Goal: Information Seeking & Learning: Learn about a topic

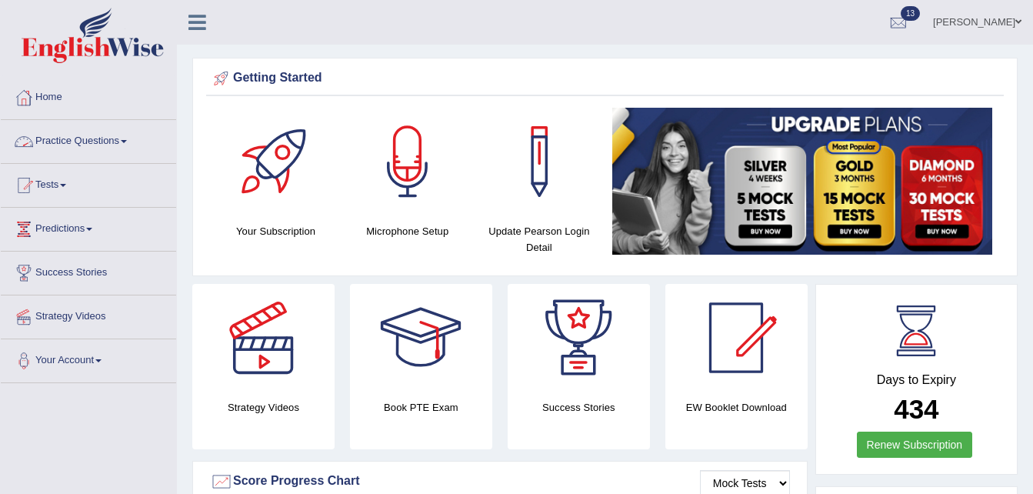
click at [117, 146] on link "Practice Questions" at bounding box center [88, 139] width 175 height 38
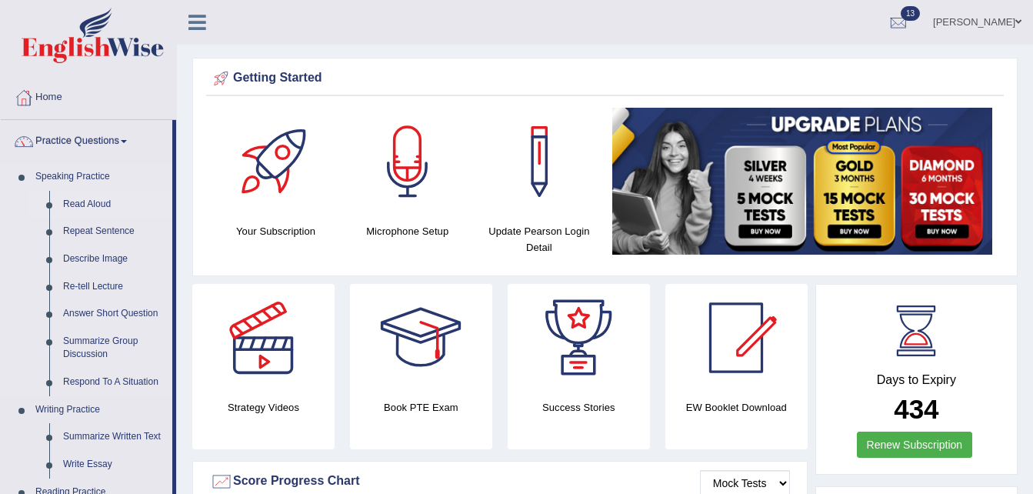
click at [88, 205] on link "Read Aloud" at bounding box center [114, 205] width 116 height 28
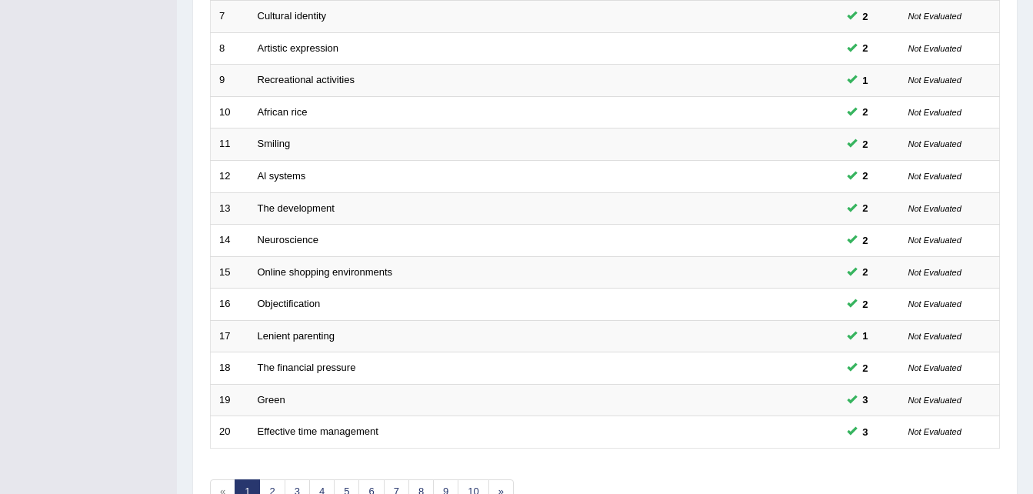
scroll to position [524, 0]
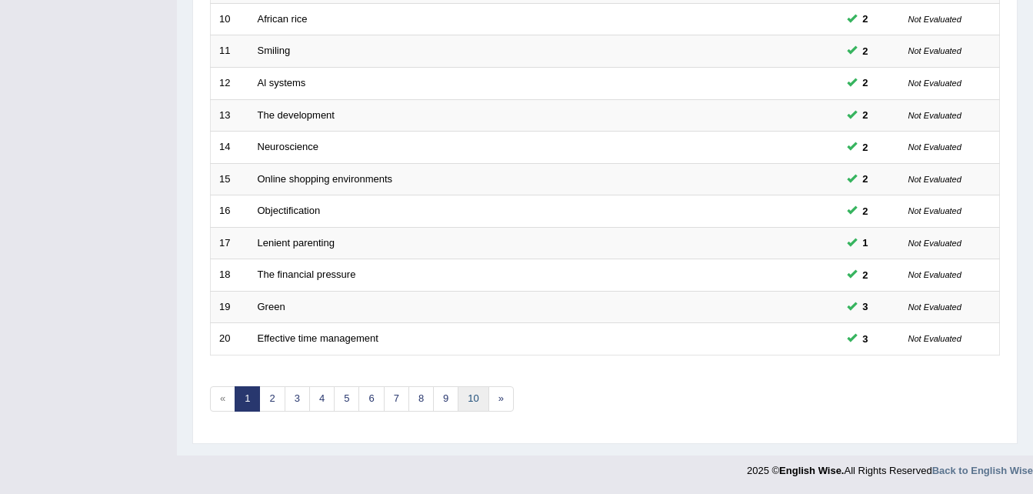
click at [472, 403] on link "10" at bounding box center [472, 398] width 31 height 25
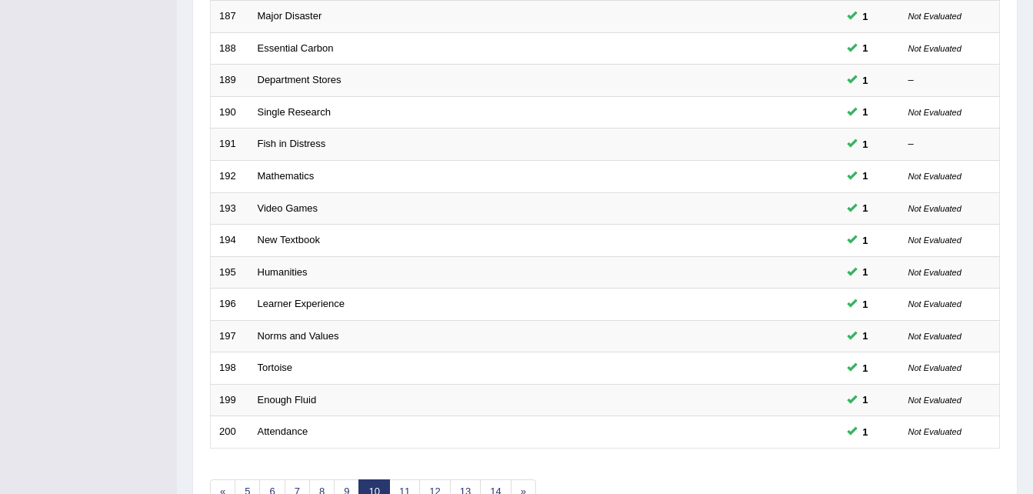
click at [1030, 447] on div "Home Practice Speaking: Read Aloud Practice Speaking: Read Aloud Time Mode: ON …" at bounding box center [605, 59] width 856 height 980
click at [484, 484] on link "14" at bounding box center [495, 491] width 31 height 25
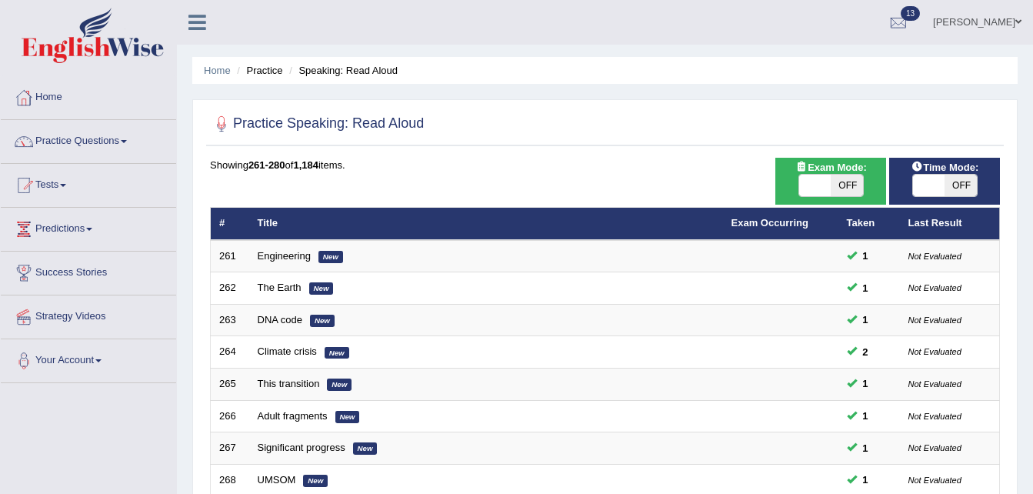
scroll to position [431, 0]
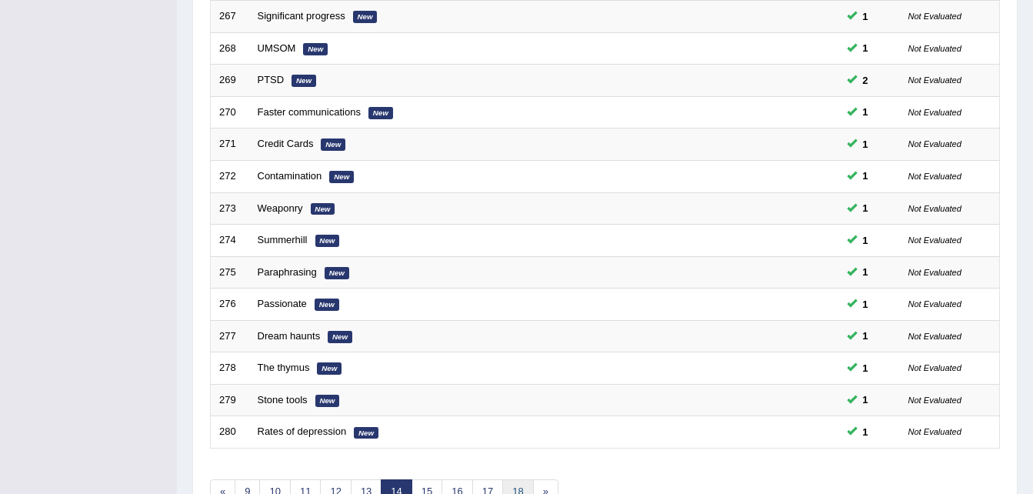
click at [511, 481] on link "18" at bounding box center [517, 491] width 31 height 25
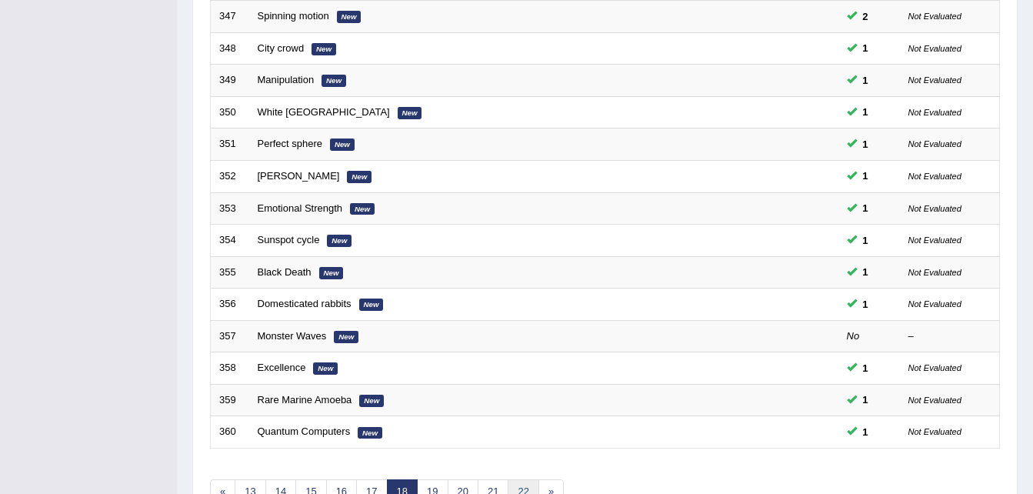
click at [509, 488] on link "22" at bounding box center [522, 491] width 31 height 25
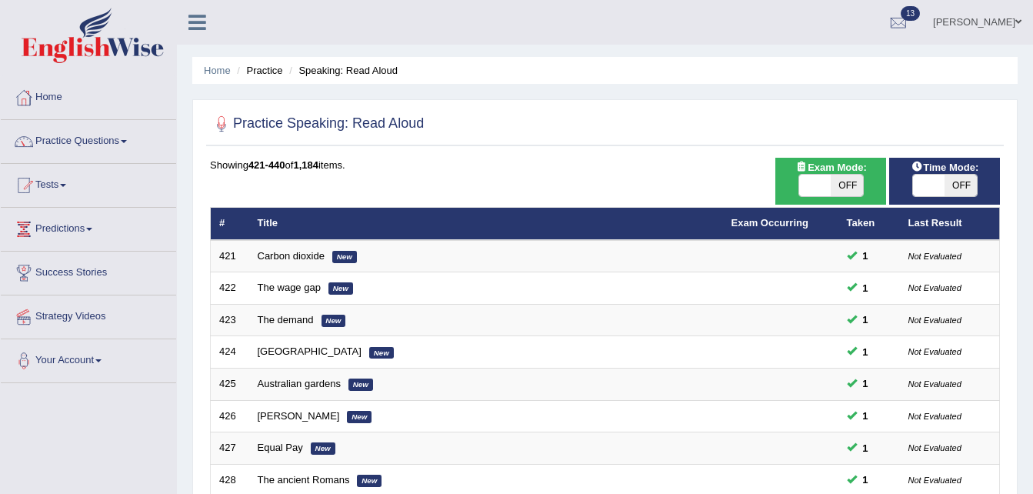
scroll to position [431, 0]
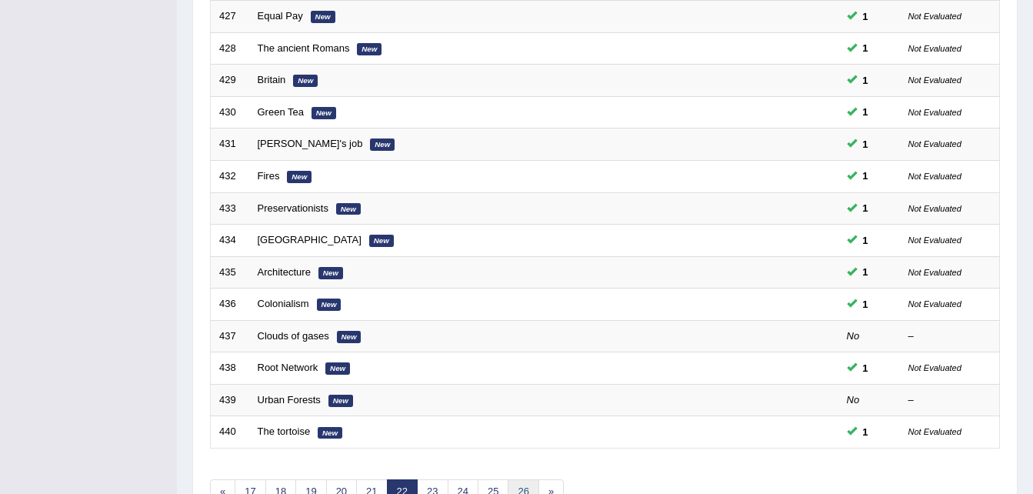
click at [528, 489] on link "26" at bounding box center [522, 491] width 31 height 25
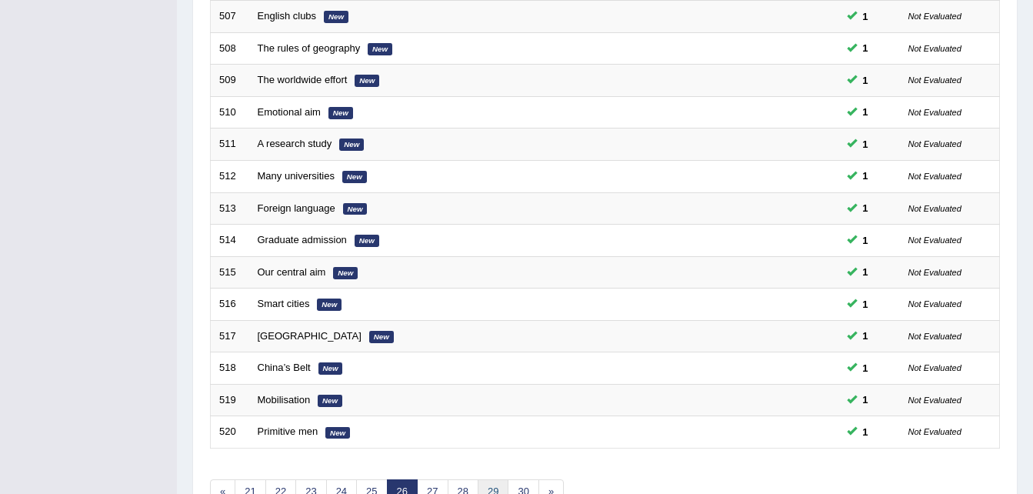
click at [491, 482] on link "29" at bounding box center [492, 491] width 31 height 25
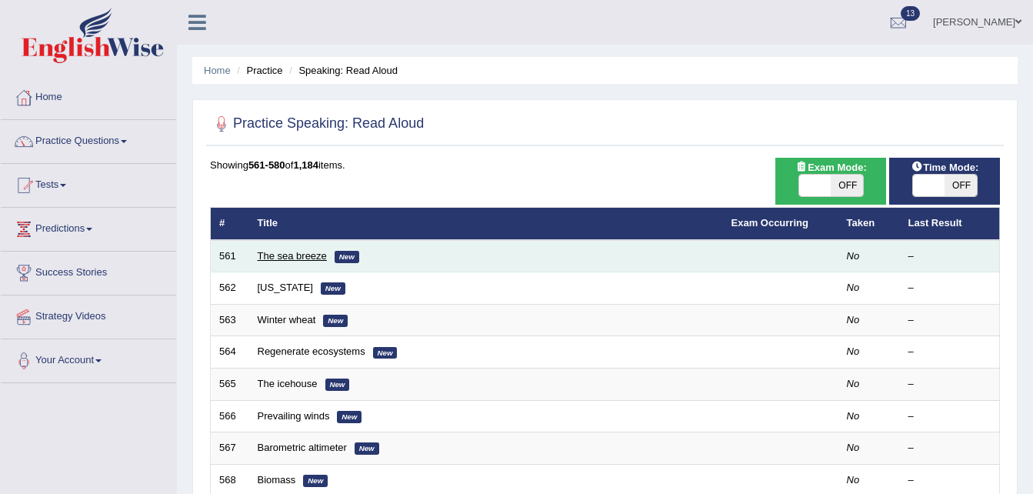
click at [298, 258] on link "The sea breeze" at bounding box center [292, 256] width 69 height 12
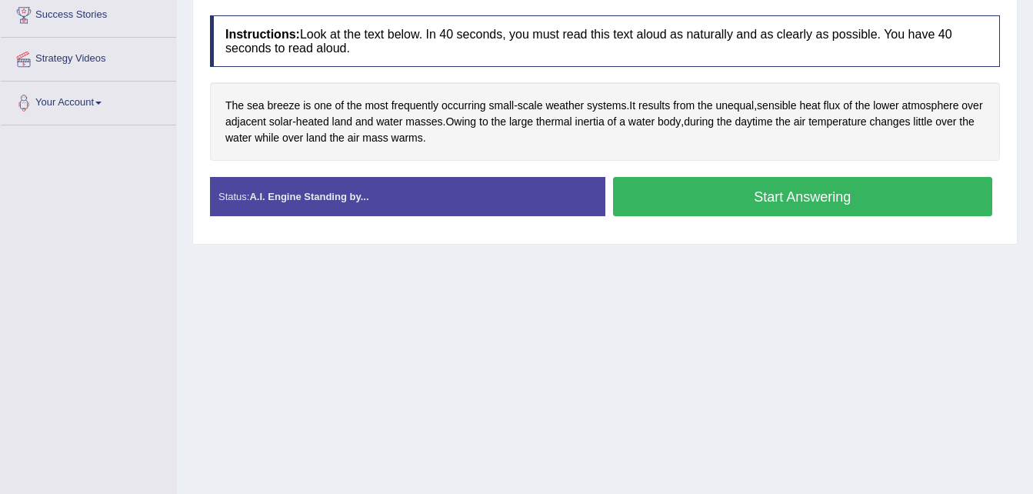
scroll to position [314, 0]
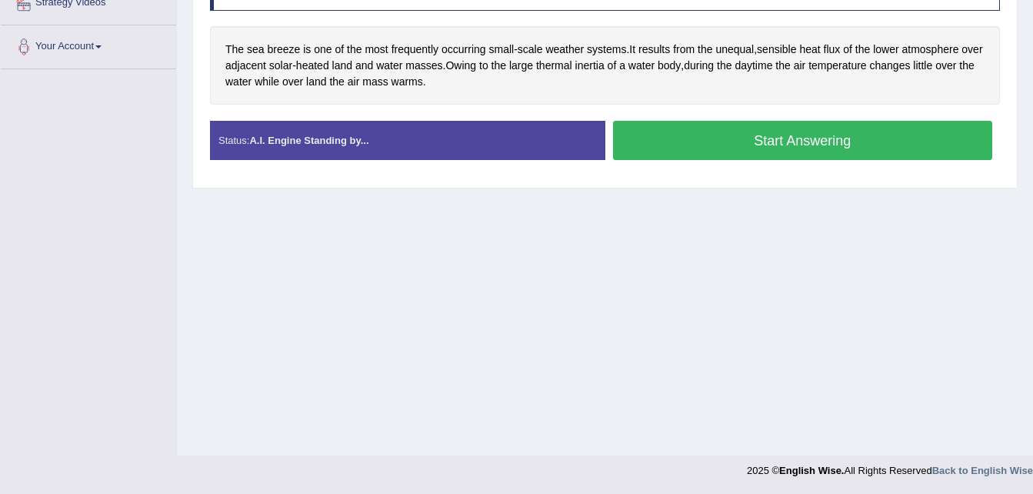
click at [298, 258] on div "Home Practice Speaking: Read Aloud The sea breeze * Remember to use the device …" at bounding box center [605, 70] width 856 height 769
click at [722, 148] on button "Start Answering" at bounding box center [803, 140] width 380 height 39
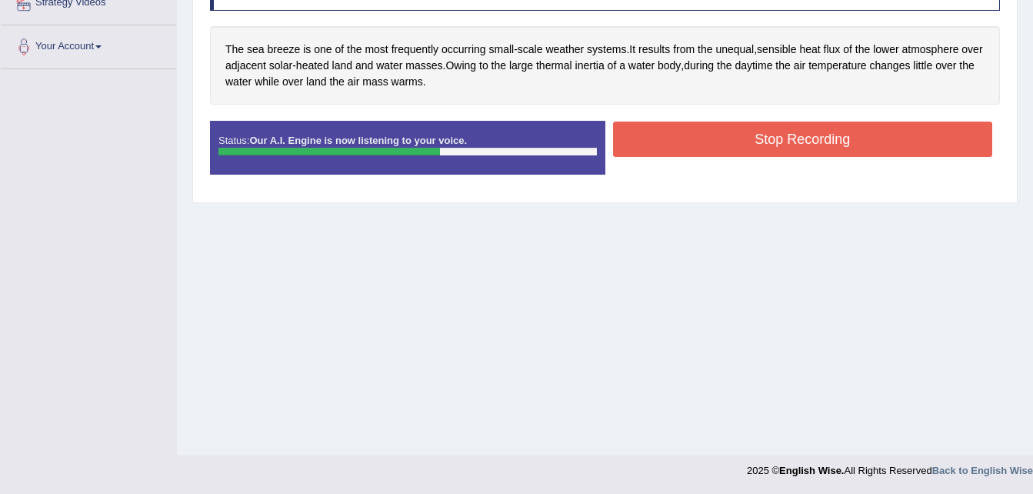
click at [722, 148] on button "Stop Recording" at bounding box center [803, 138] width 380 height 35
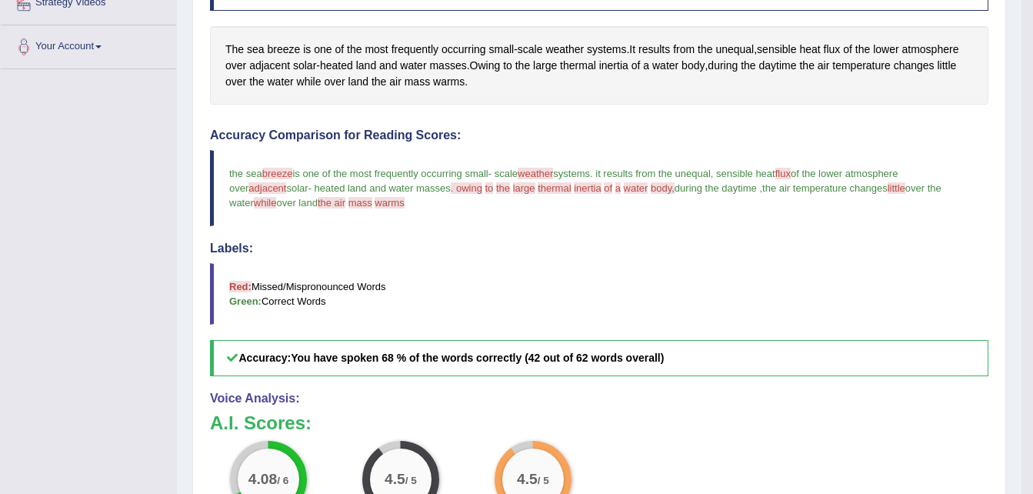
scroll to position [0, 0]
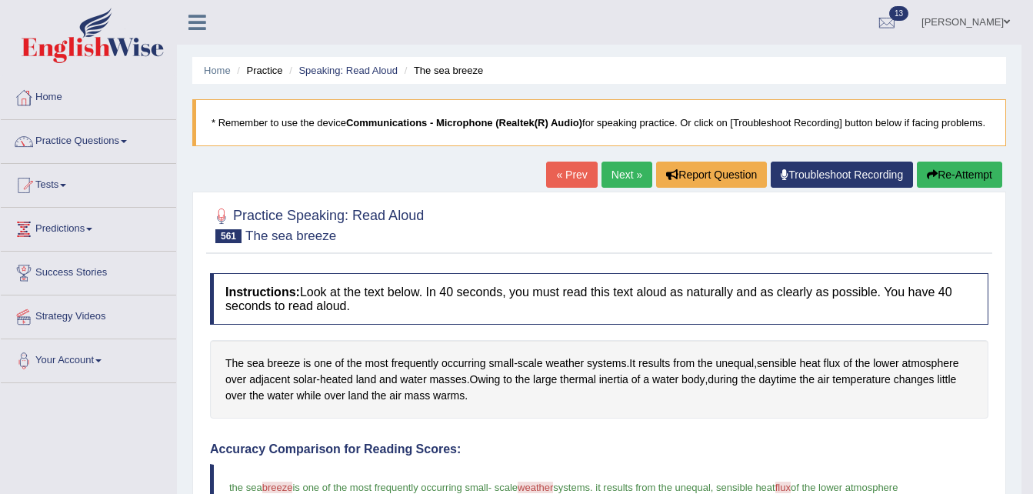
click at [613, 175] on link "Next »" at bounding box center [626, 174] width 51 height 26
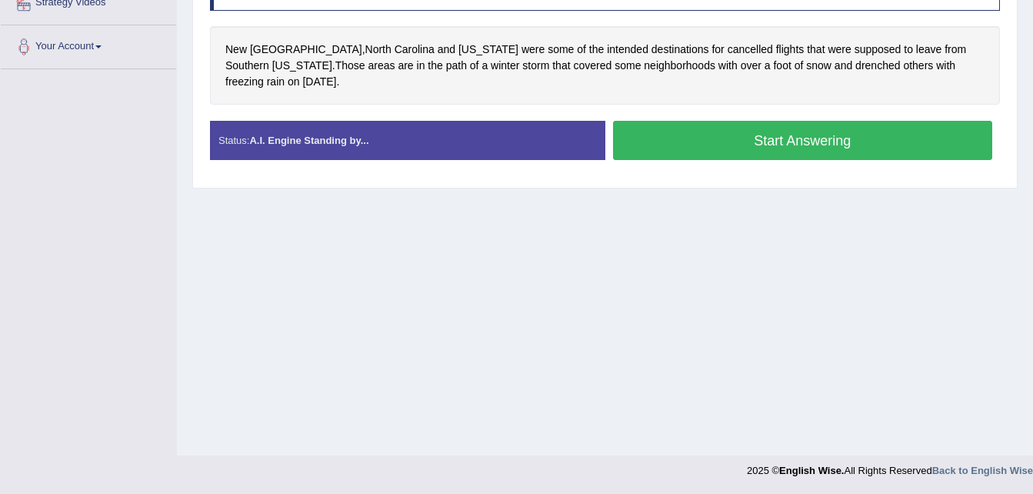
click at [742, 121] on button "Start Answering" at bounding box center [803, 140] width 380 height 39
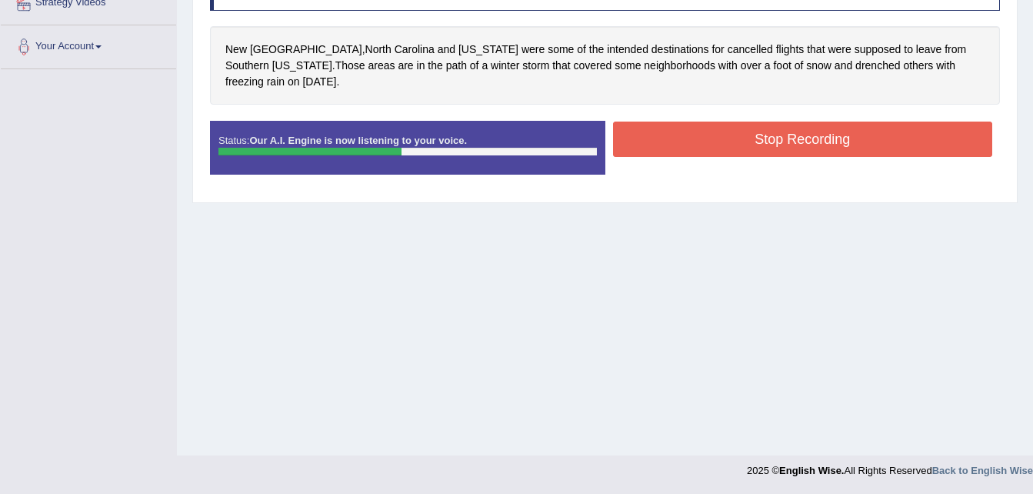
click at [742, 121] on button "Stop Recording" at bounding box center [803, 138] width 380 height 35
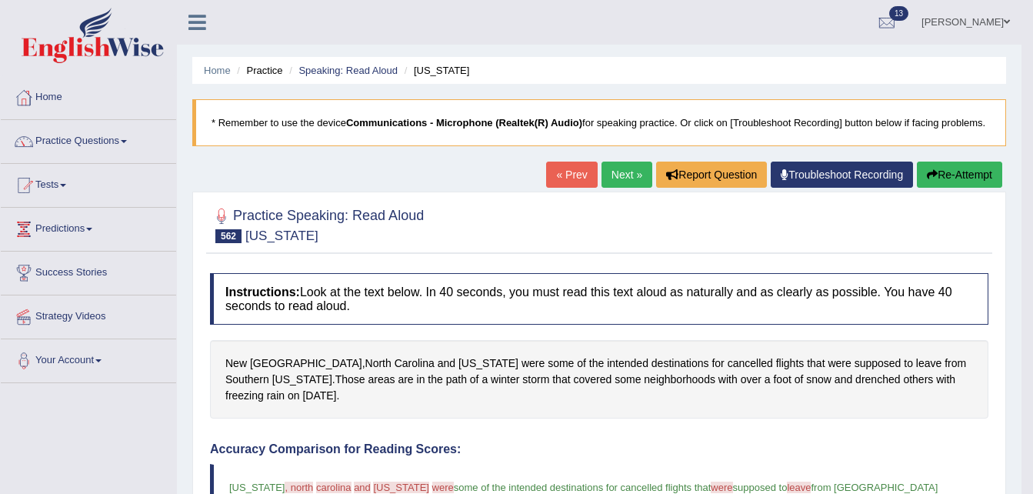
click at [617, 185] on link "Next »" at bounding box center [626, 174] width 51 height 26
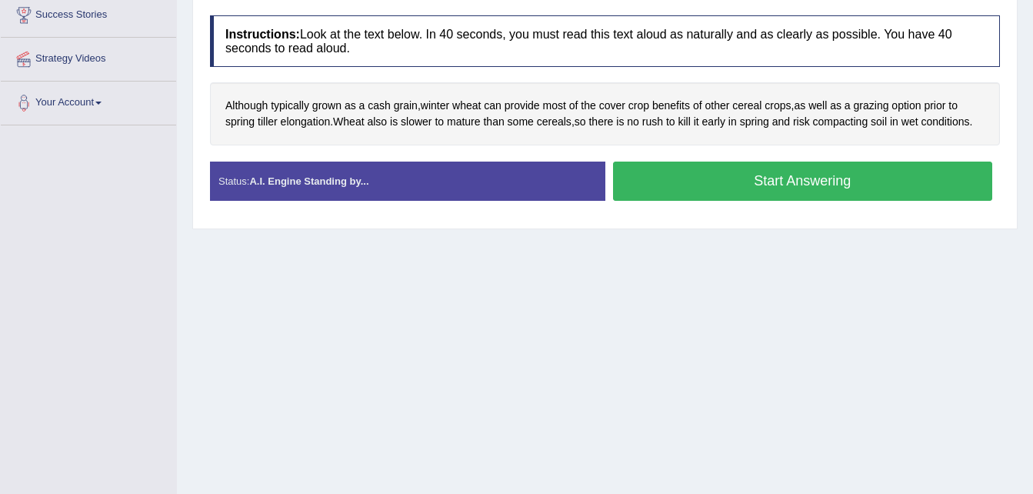
scroll to position [314, 0]
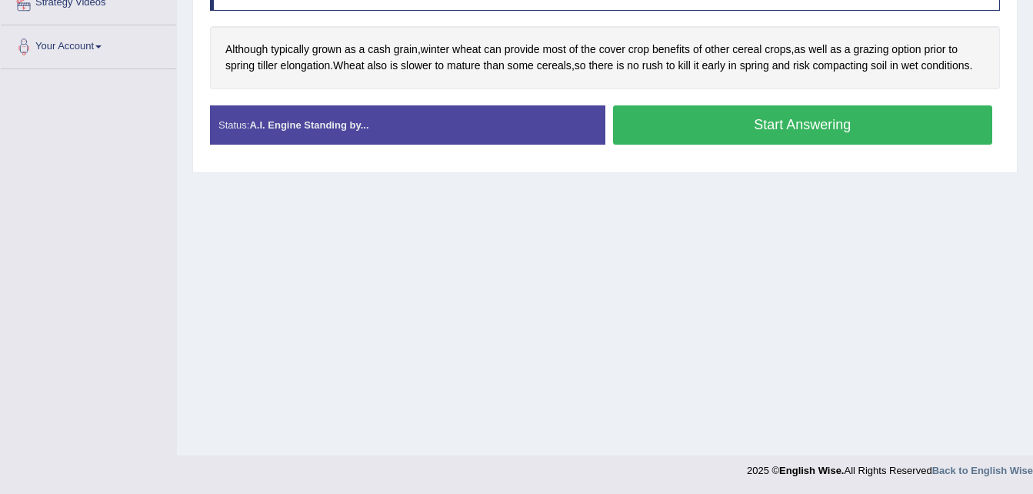
click at [710, 120] on button "Start Answering" at bounding box center [803, 124] width 380 height 39
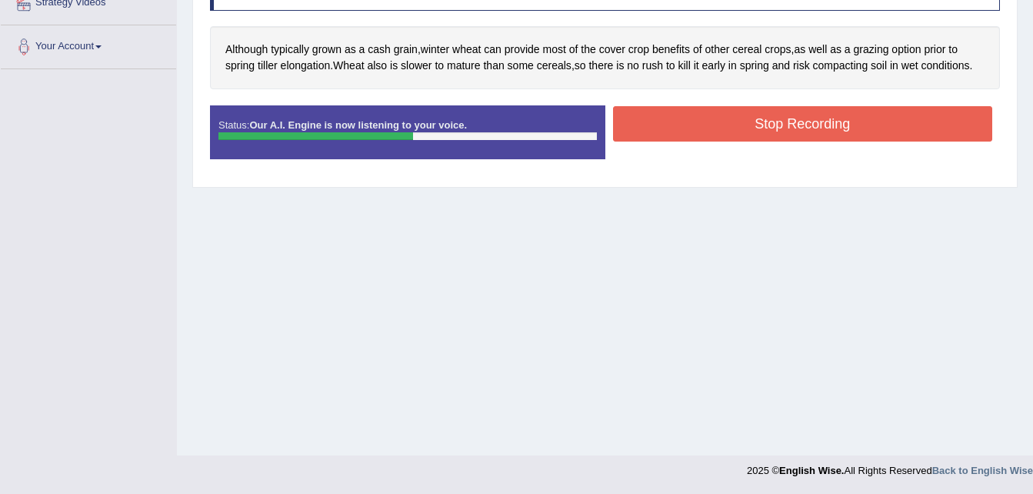
click at [710, 120] on button "Stop Recording" at bounding box center [803, 123] width 380 height 35
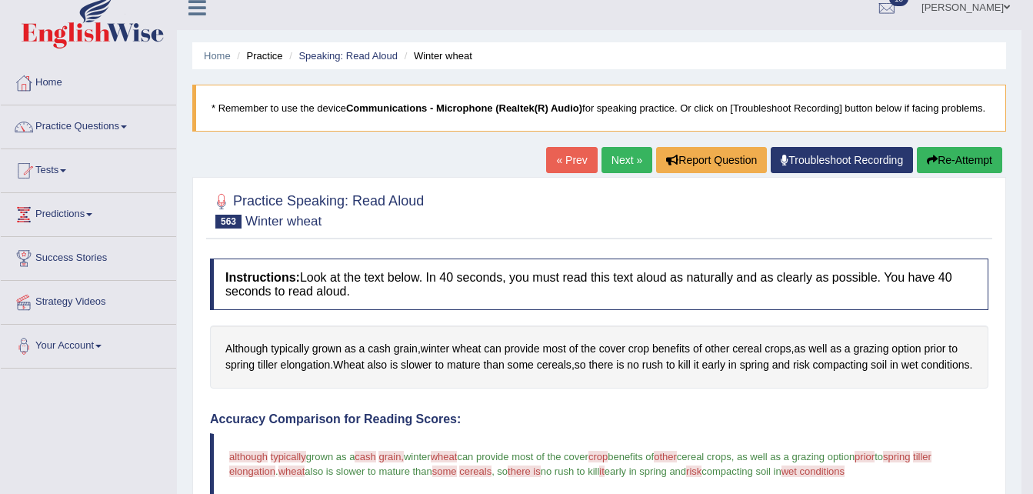
scroll to position [0, 0]
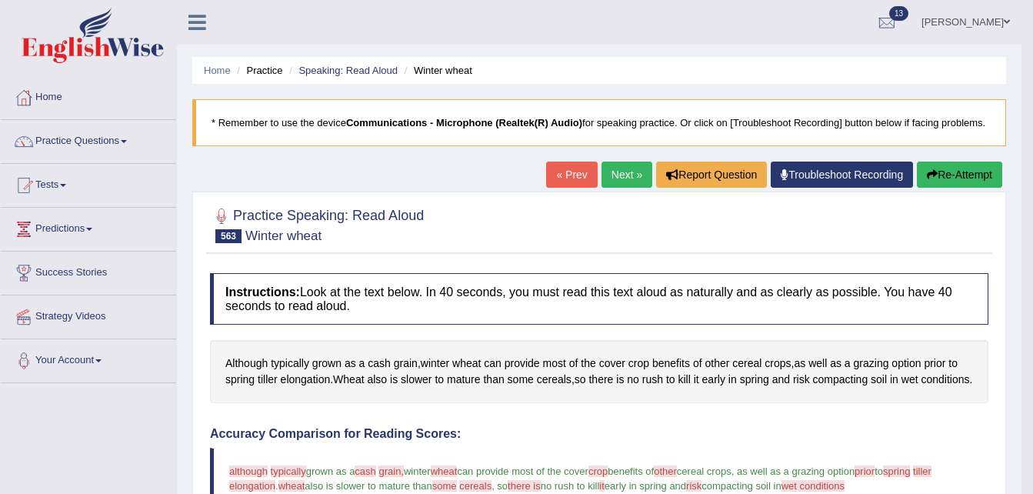
click at [623, 169] on link "Next »" at bounding box center [626, 174] width 51 height 26
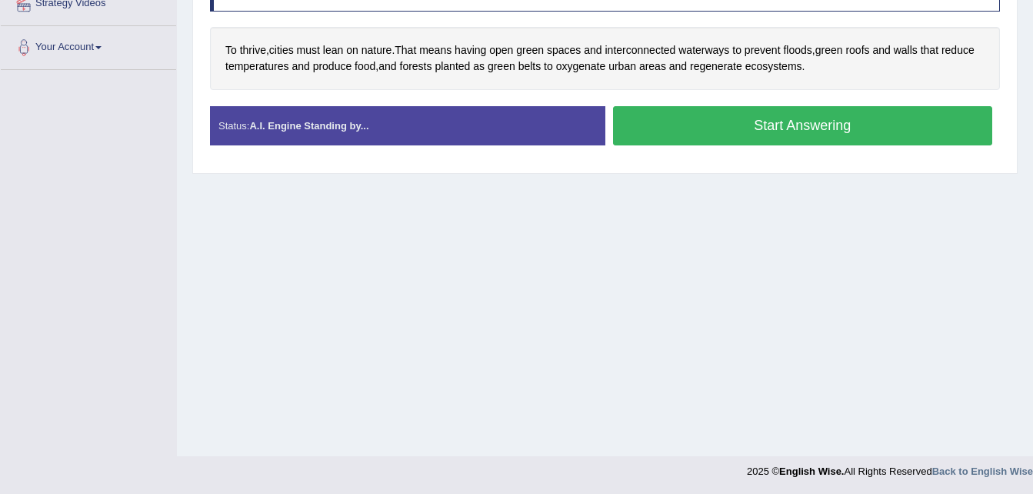
scroll to position [314, 0]
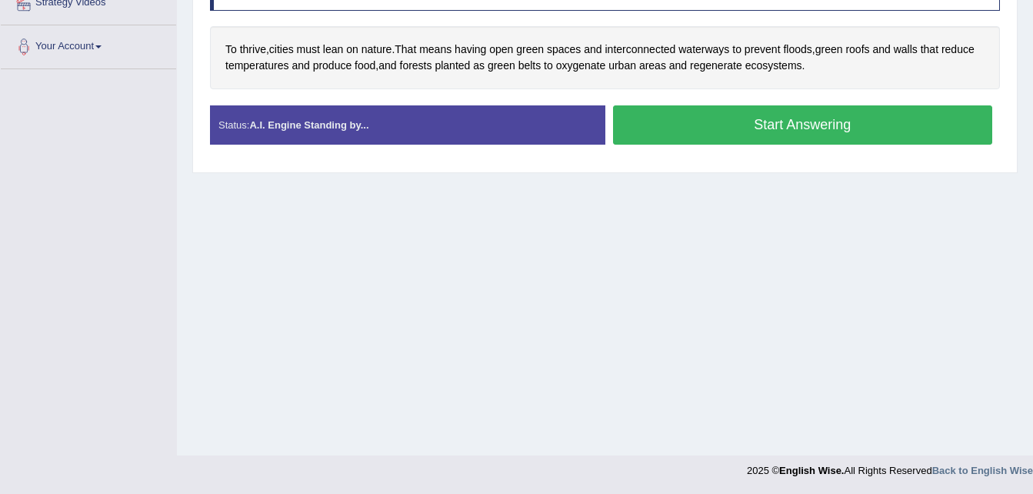
click at [718, 131] on button "Start Answering" at bounding box center [803, 124] width 380 height 39
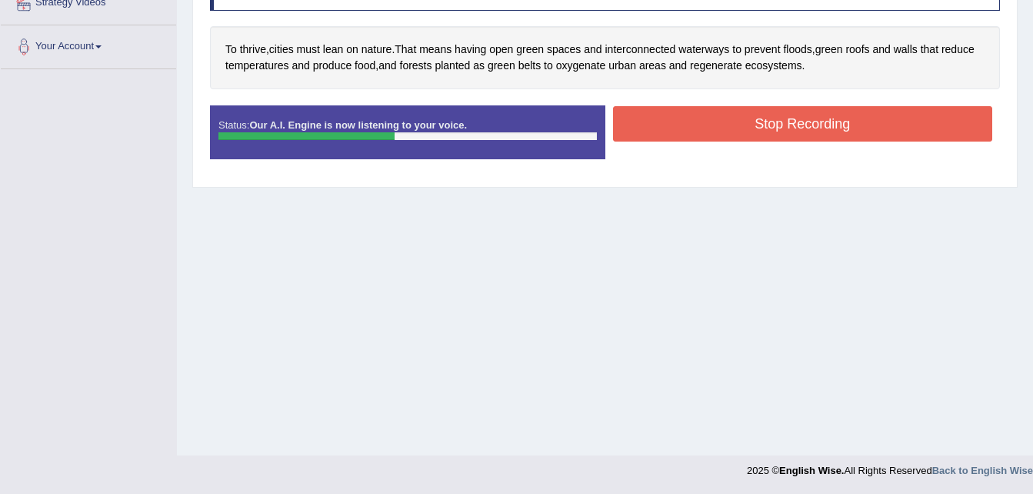
click at [718, 131] on button "Stop Recording" at bounding box center [803, 123] width 380 height 35
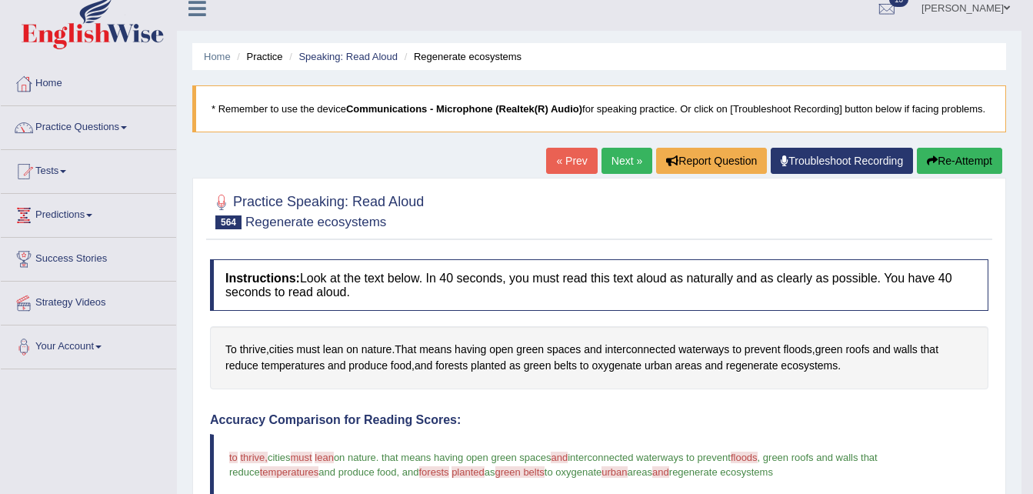
scroll to position [0, 0]
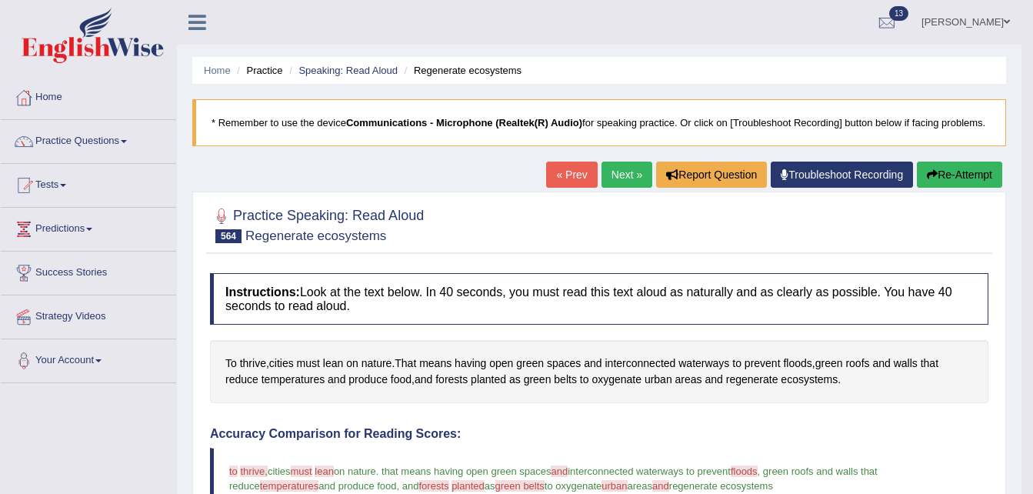
click at [618, 177] on link "Next »" at bounding box center [626, 174] width 51 height 26
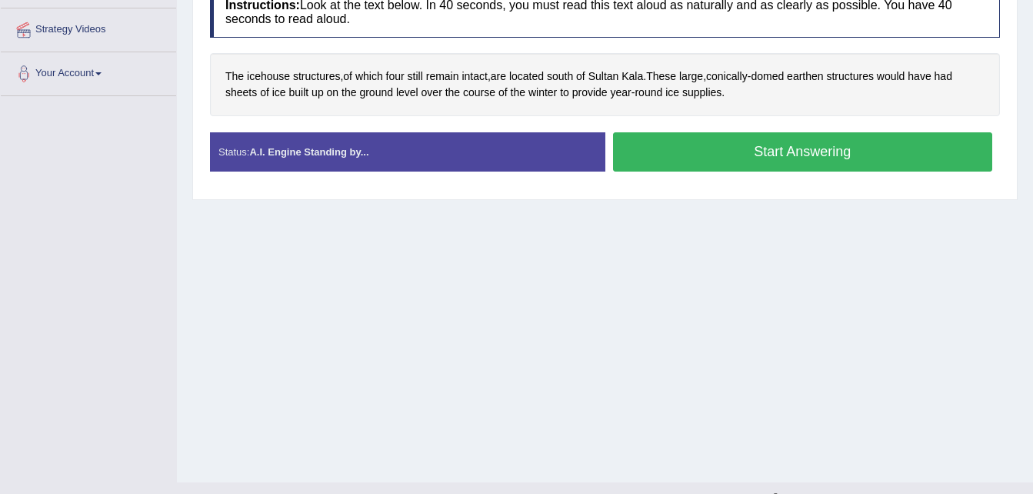
scroll to position [314, 0]
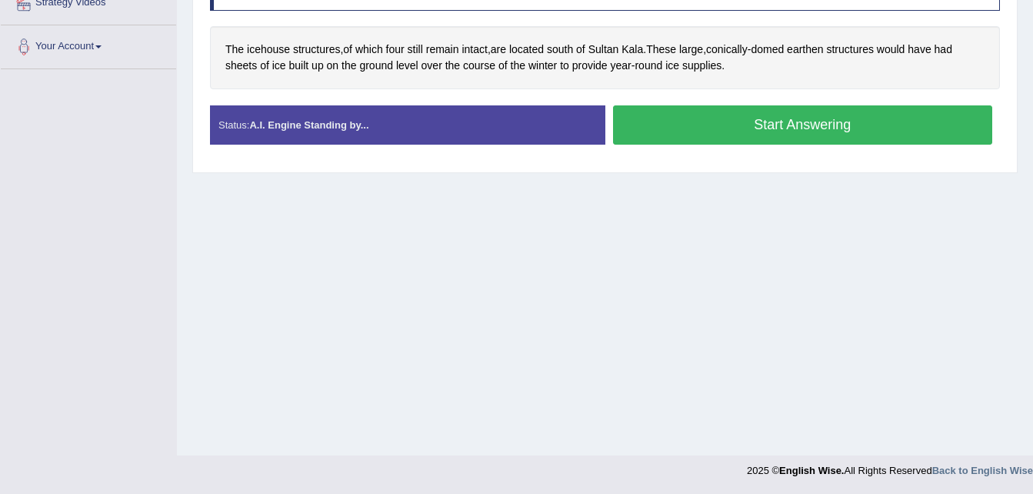
click at [741, 125] on button "Start Answering" at bounding box center [803, 124] width 380 height 39
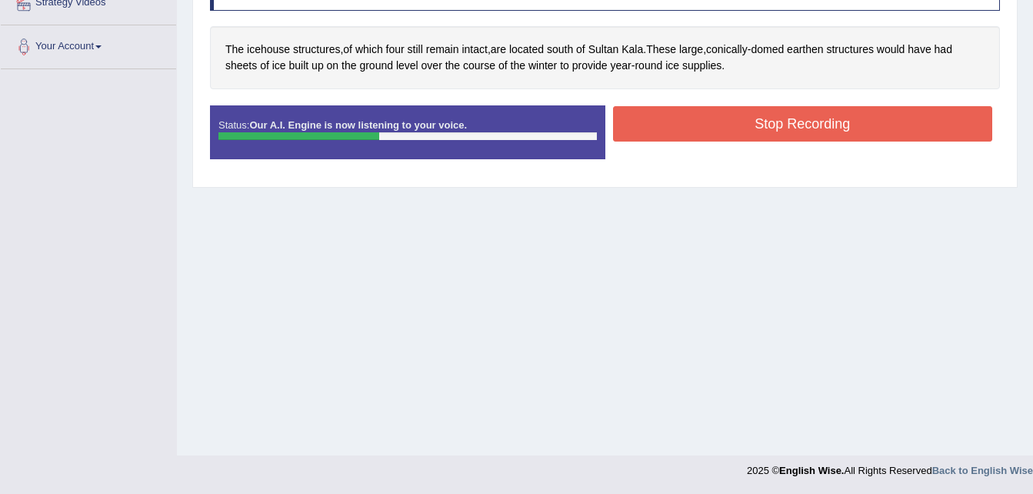
click at [741, 125] on button "Stop Recording" at bounding box center [803, 123] width 380 height 35
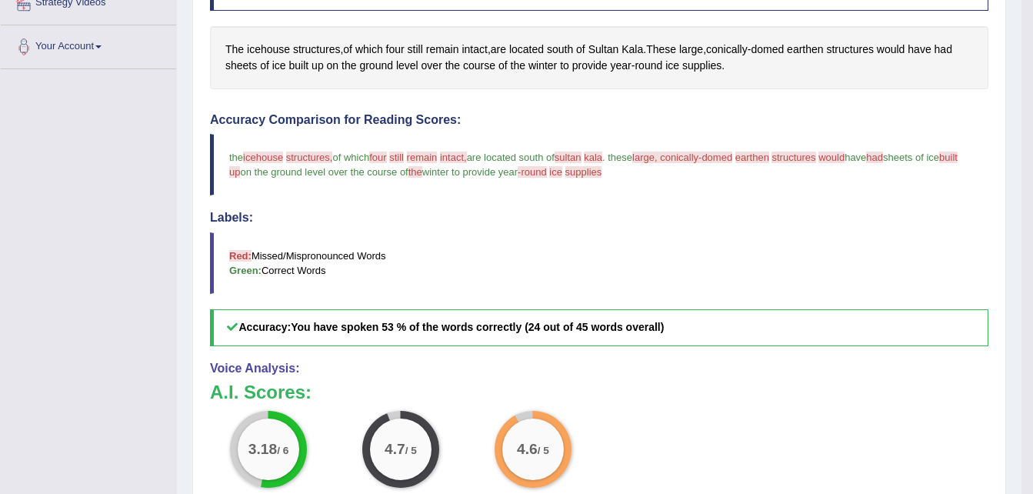
scroll to position [0, 0]
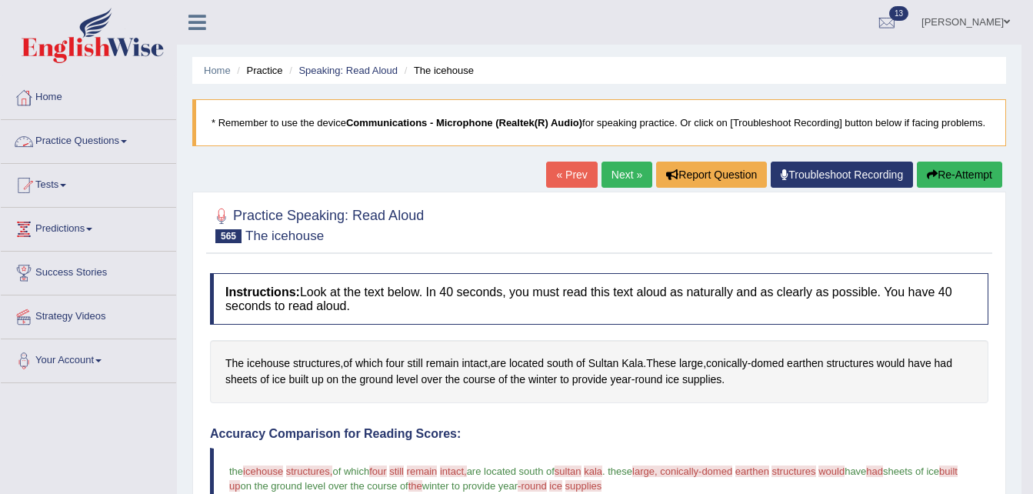
click at [118, 138] on link "Practice Questions" at bounding box center [88, 139] width 175 height 38
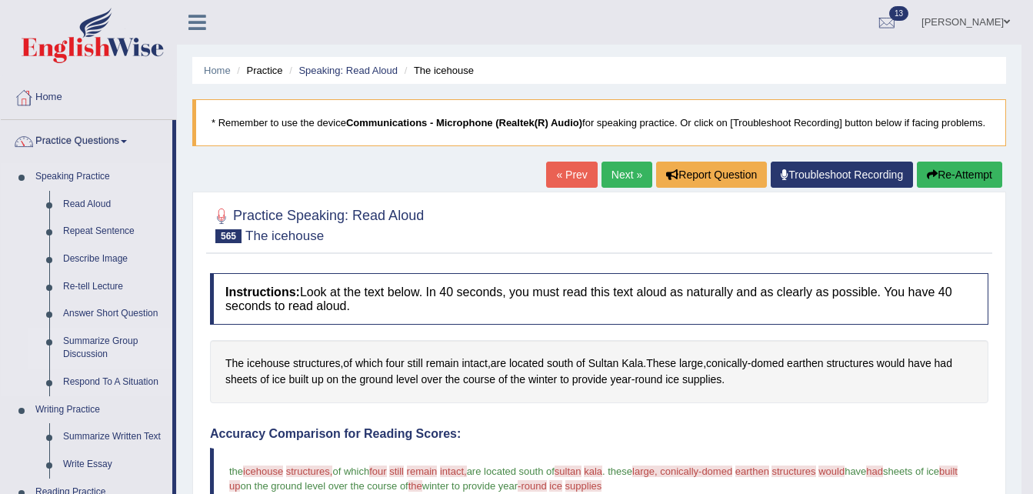
click at [111, 345] on link "Summarize Group Discussion" at bounding box center [114, 348] width 116 height 41
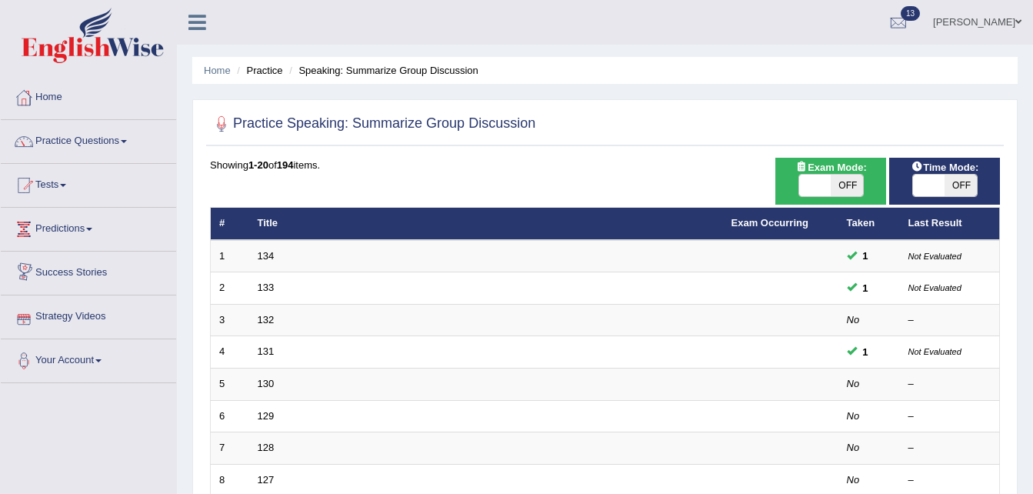
scroll to position [431, 0]
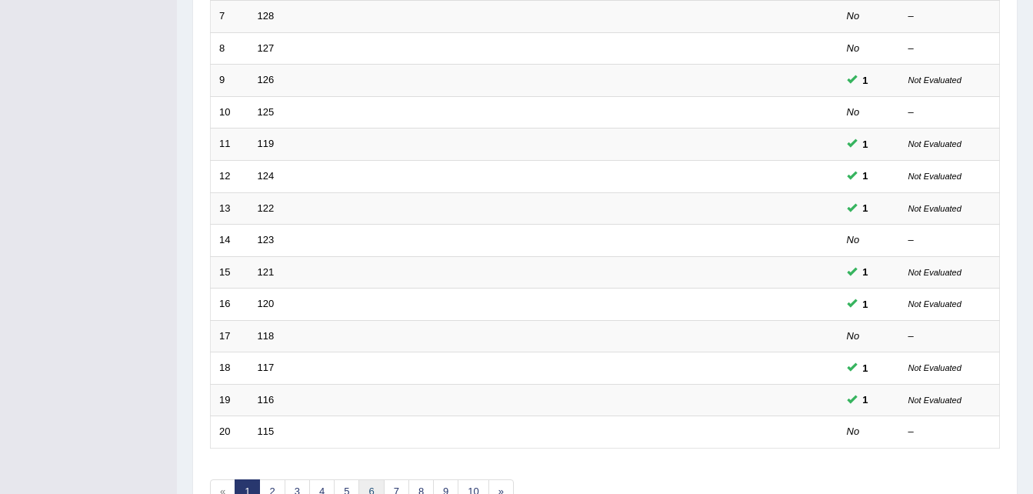
click at [370, 483] on link "6" at bounding box center [370, 491] width 25 height 25
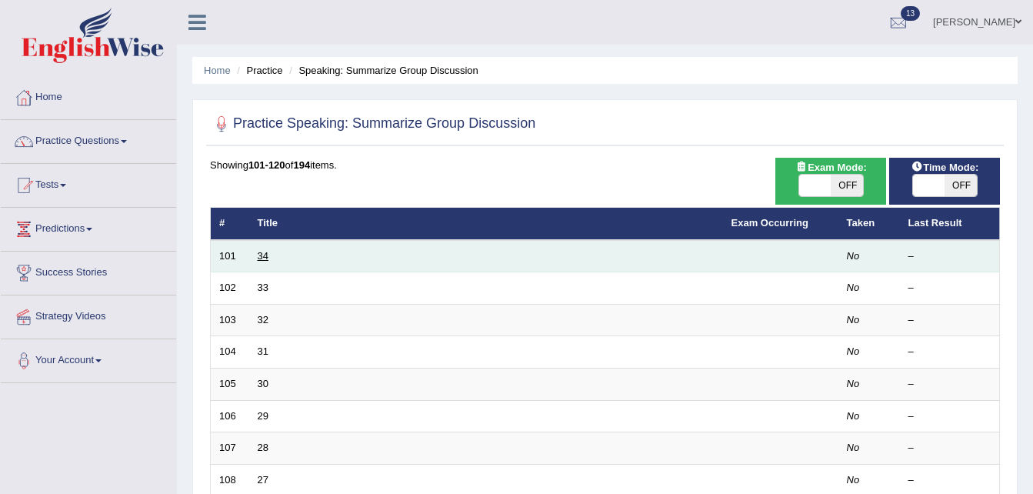
click at [264, 259] on link "34" at bounding box center [263, 256] width 11 height 12
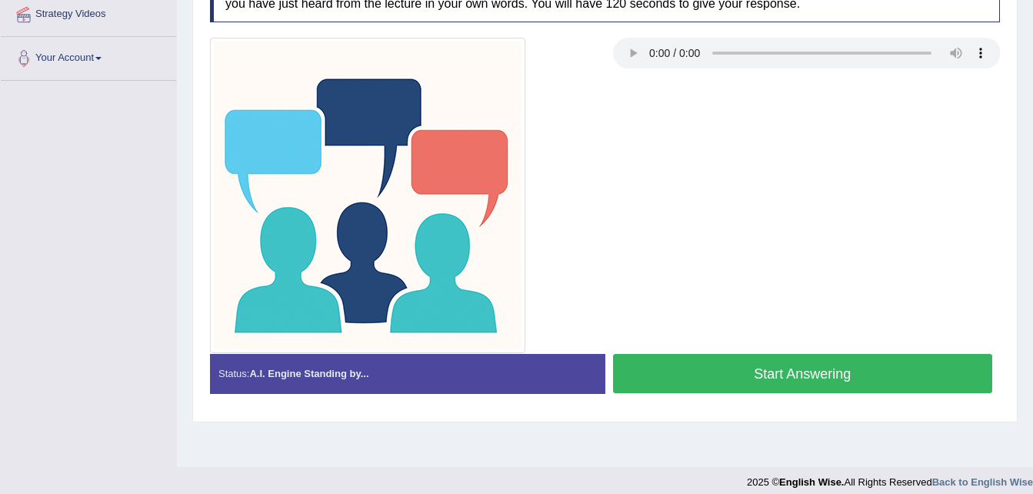
scroll to position [314, 0]
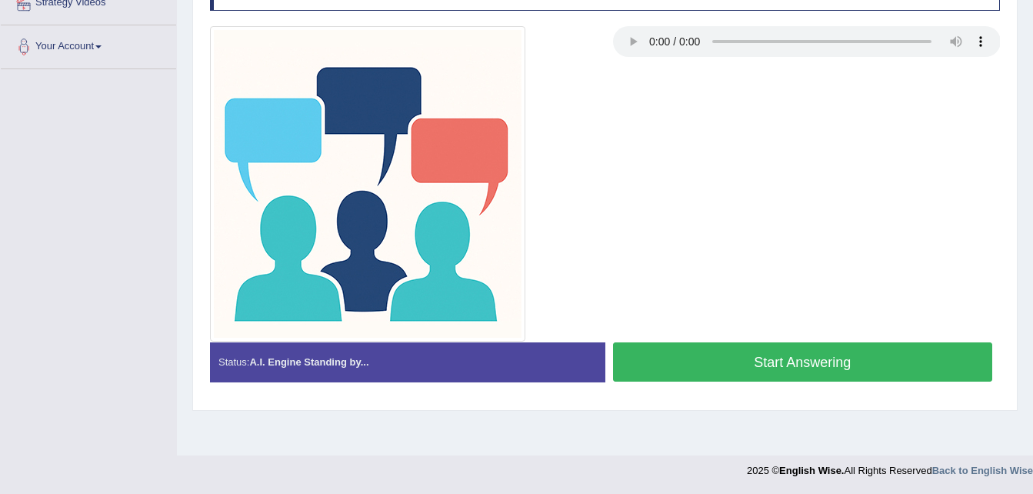
click at [783, 359] on button "Start Answering" at bounding box center [803, 361] width 380 height 39
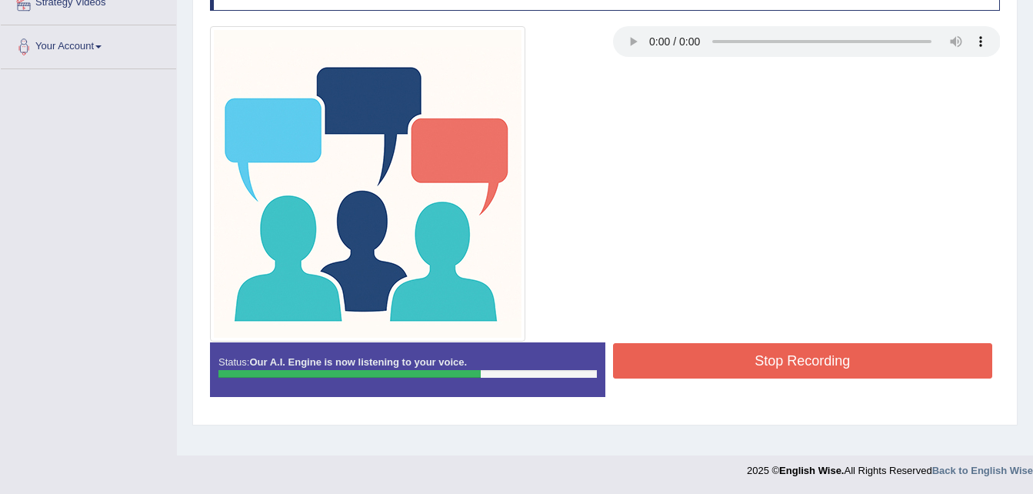
click at [783, 359] on button "Stop Recording" at bounding box center [803, 360] width 380 height 35
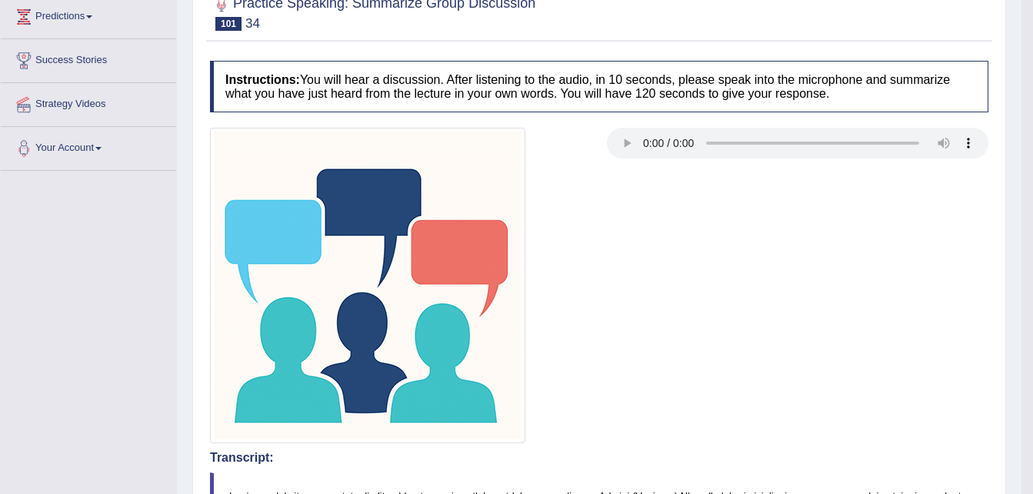
scroll to position [0, 0]
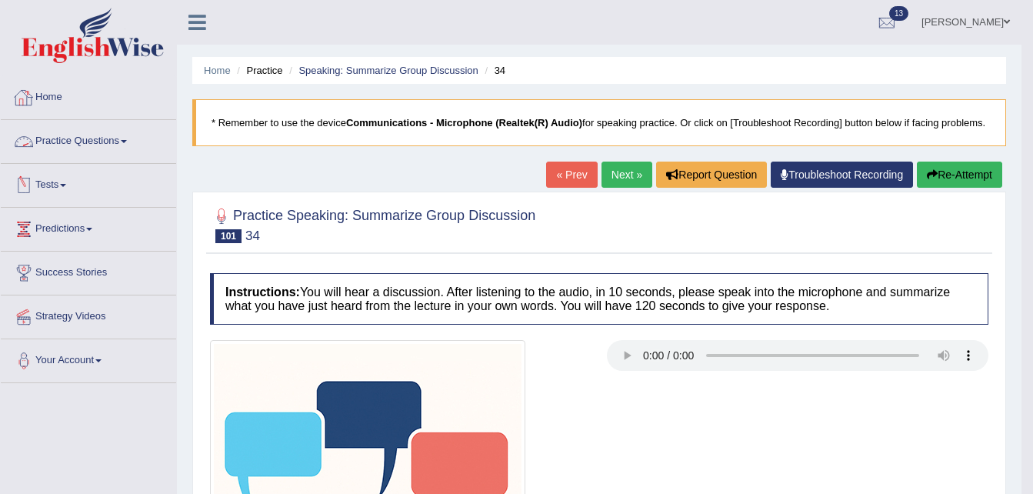
click at [96, 164] on link "Tests" at bounding box center [88, 183] width 175 height 38
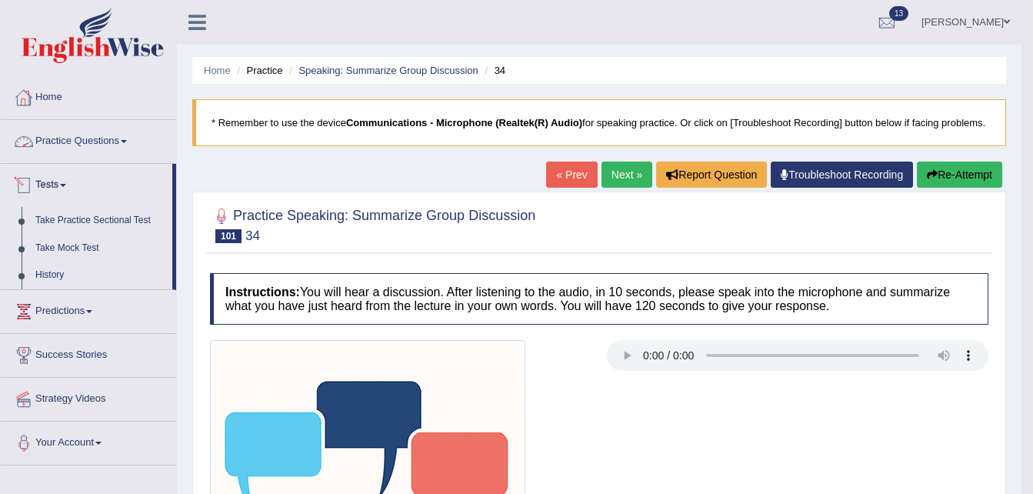
click at [105, 145] on link "Practice Questions" at bounding box center [88, 139] width 175 height 38
